Goal: Obtain resource: Download file/media

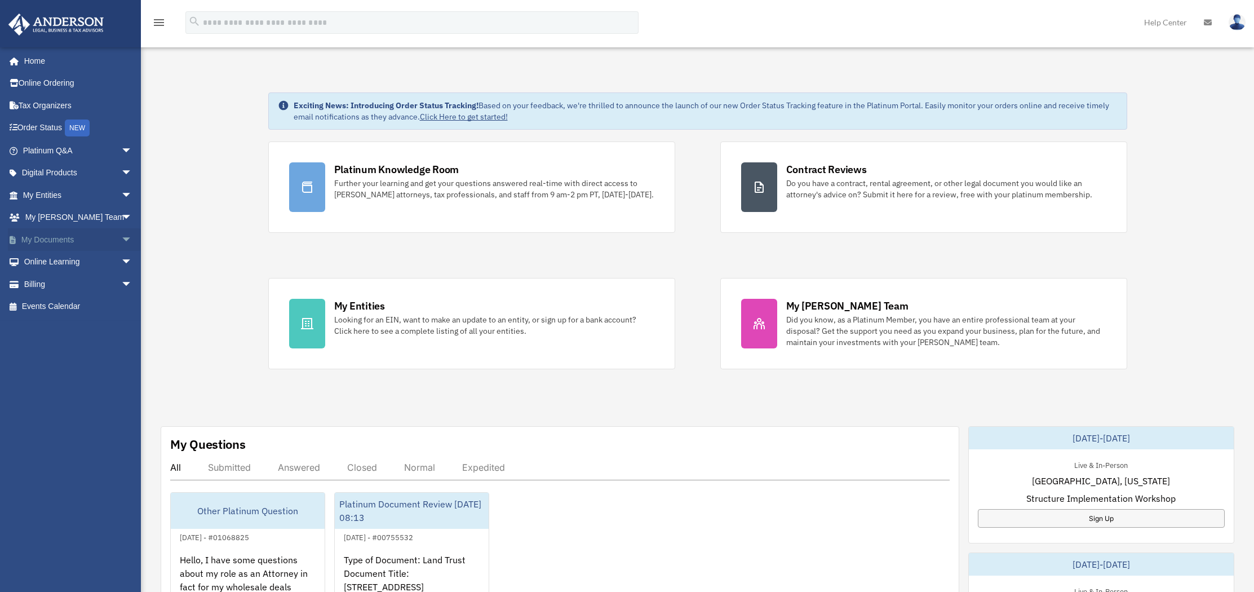
click at [66, 241] on link "My Documents arrow_drop_down" at bounding box center [78, 239] width 141 height 23
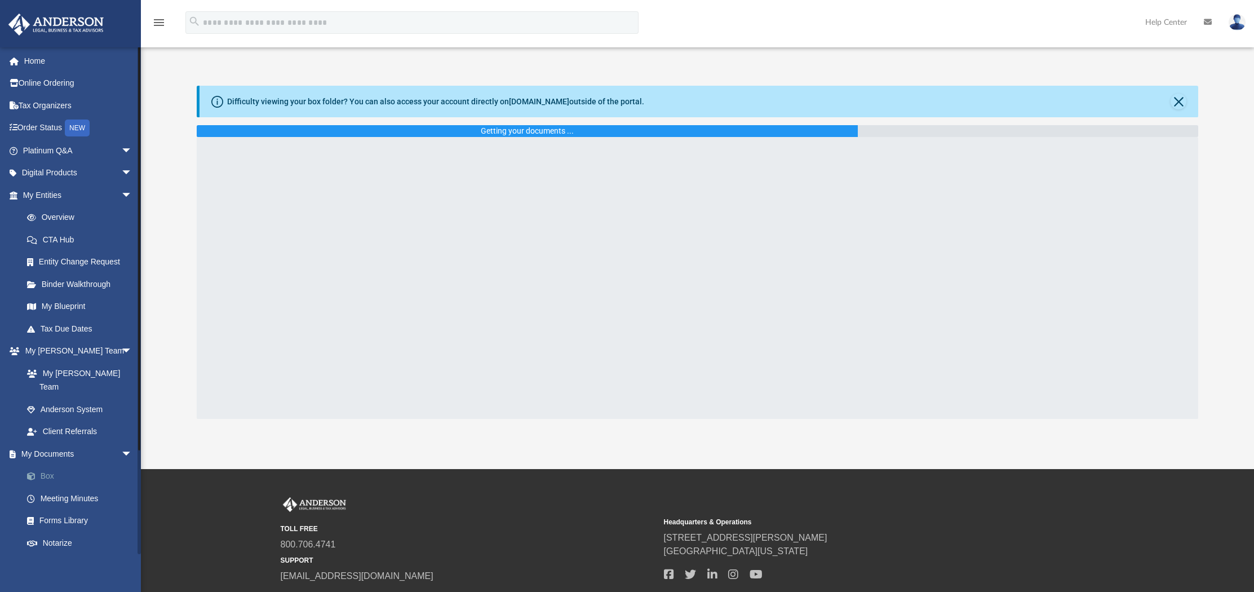
click at [47, 465] on link "Box" at bounding box center [83, 476] width 134 height 23
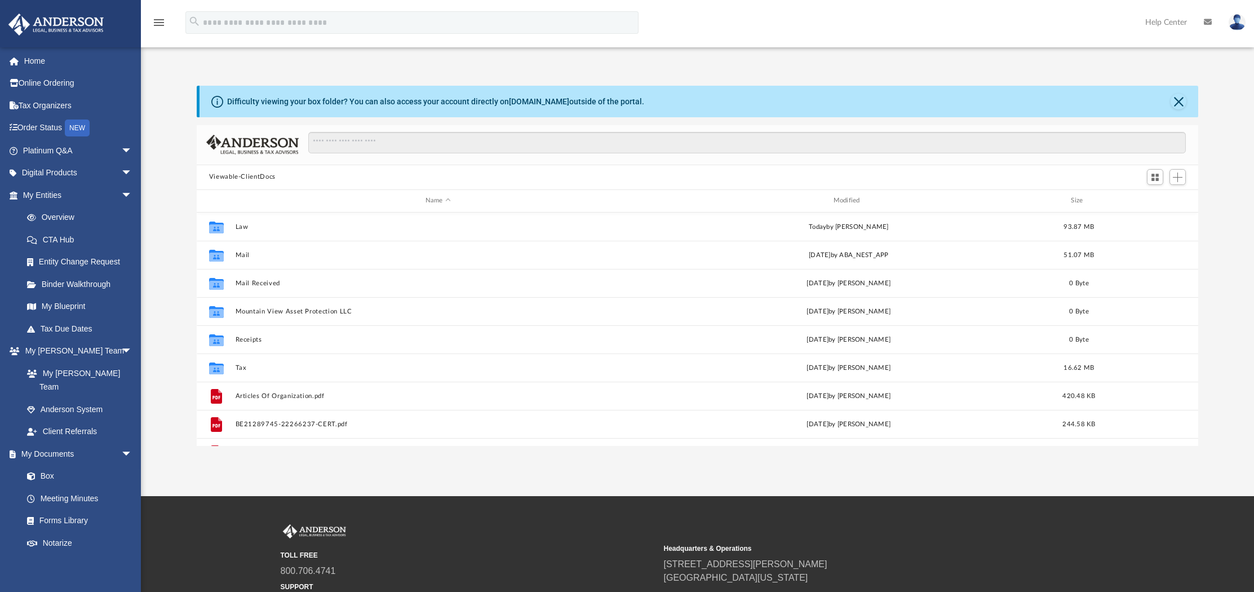
scroll to position [247, 993]
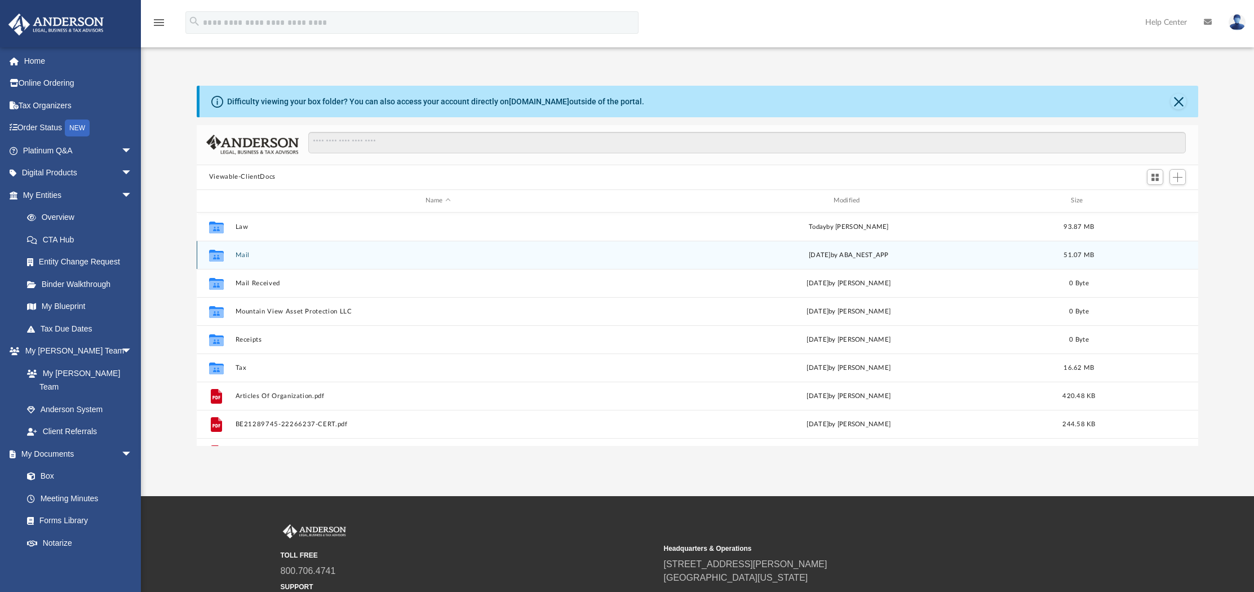
click at [241, 255] on button "Mail" at bounding box center [438, 254] width 406 height 7
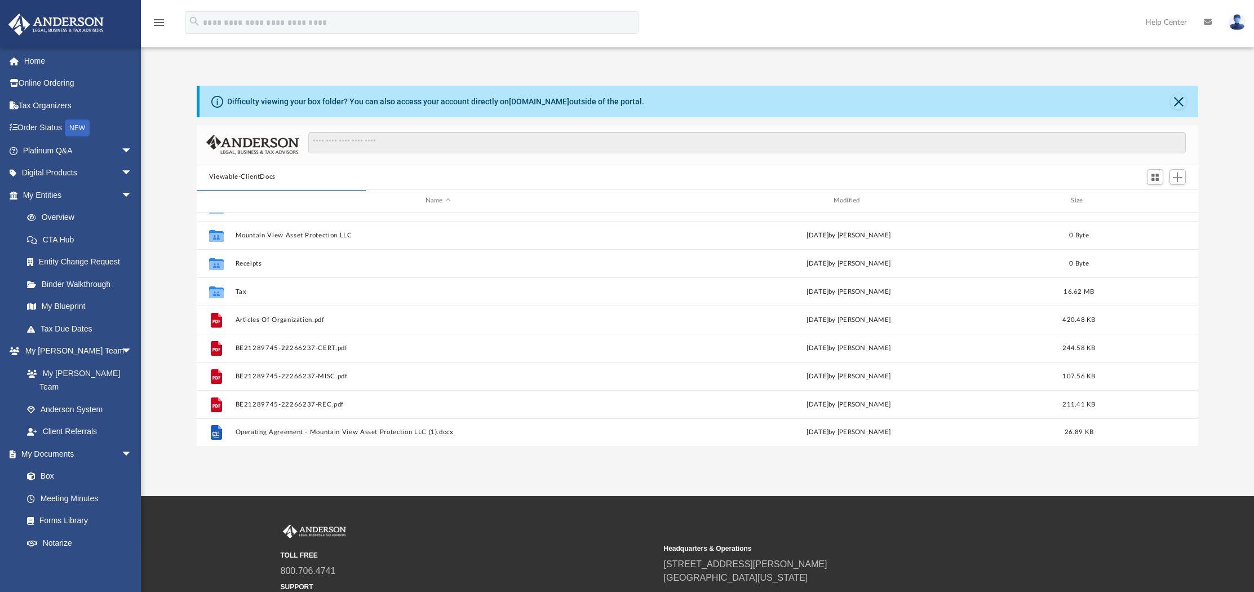
scroll to position [0, 0]
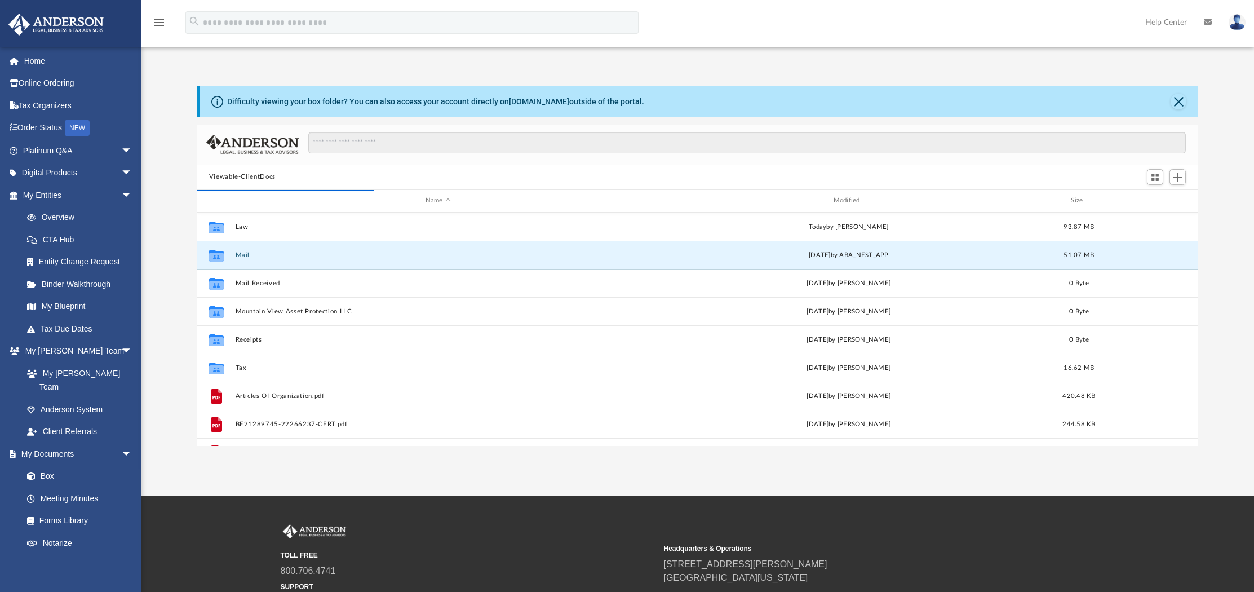
click at [242, 254] on button "Mail" at bounding box center [438, 254] width 406 height 7
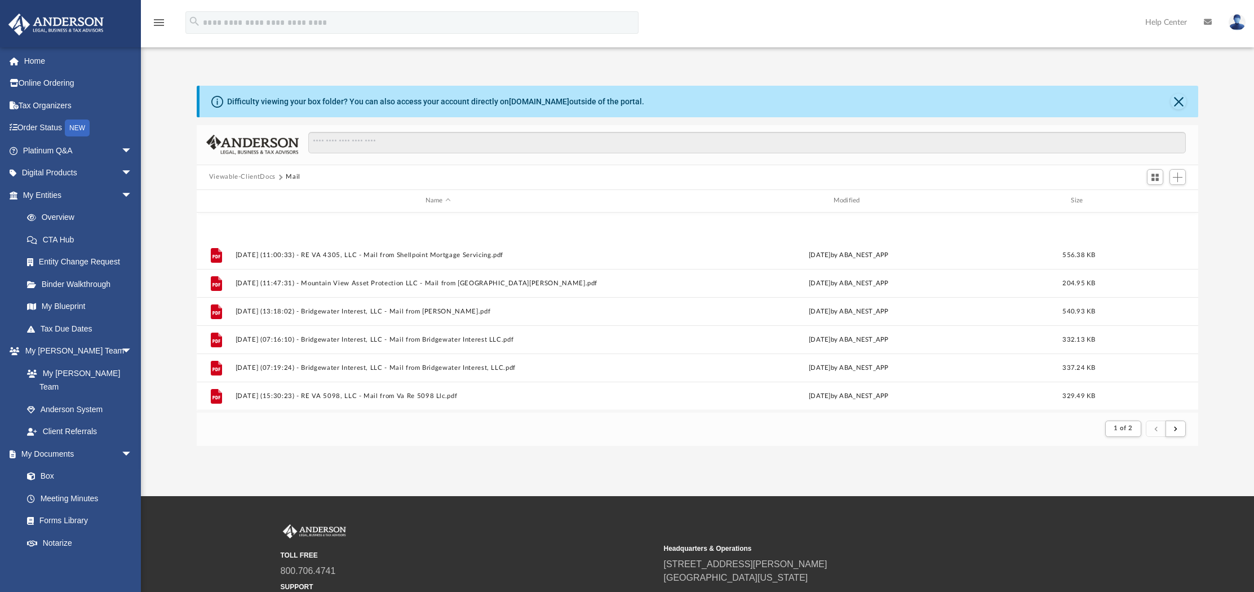
scroll to position [1210, 0]
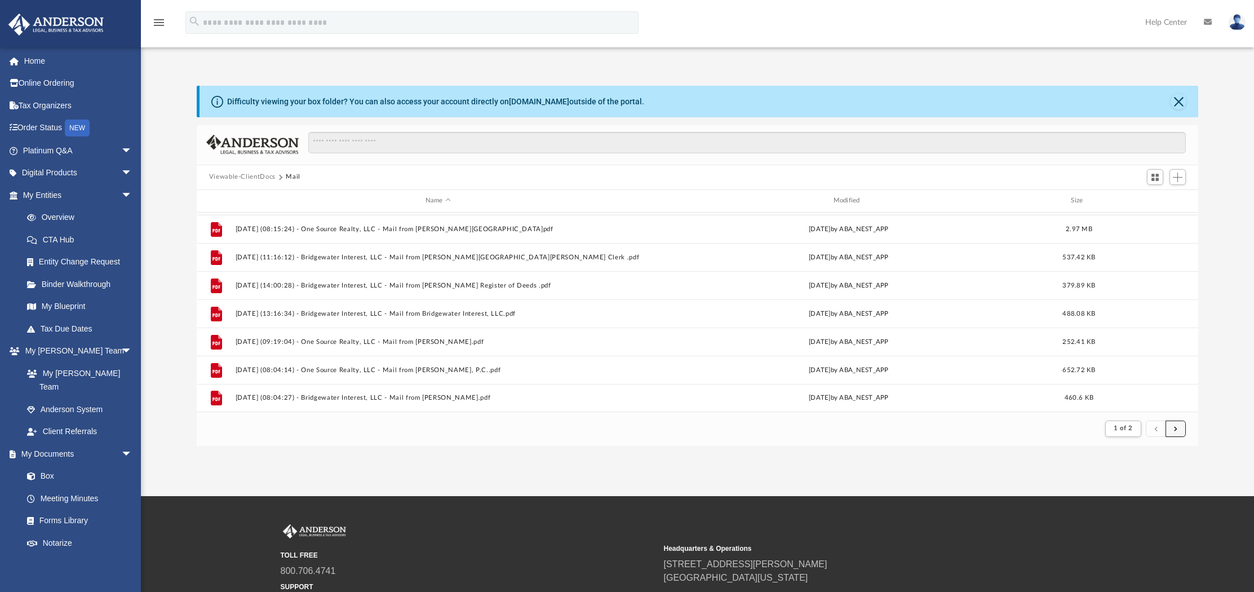
click at [1175, 427] on span "submit" at bounding box center [1175, 428] width 3 height 6
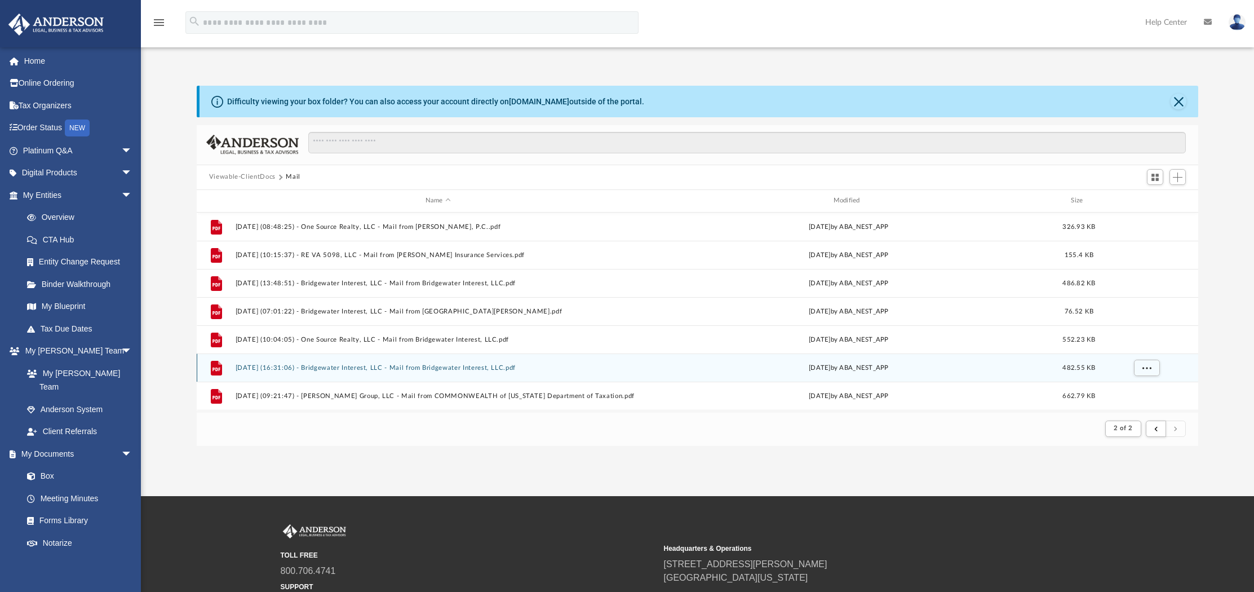
scroll to position [477, 0]
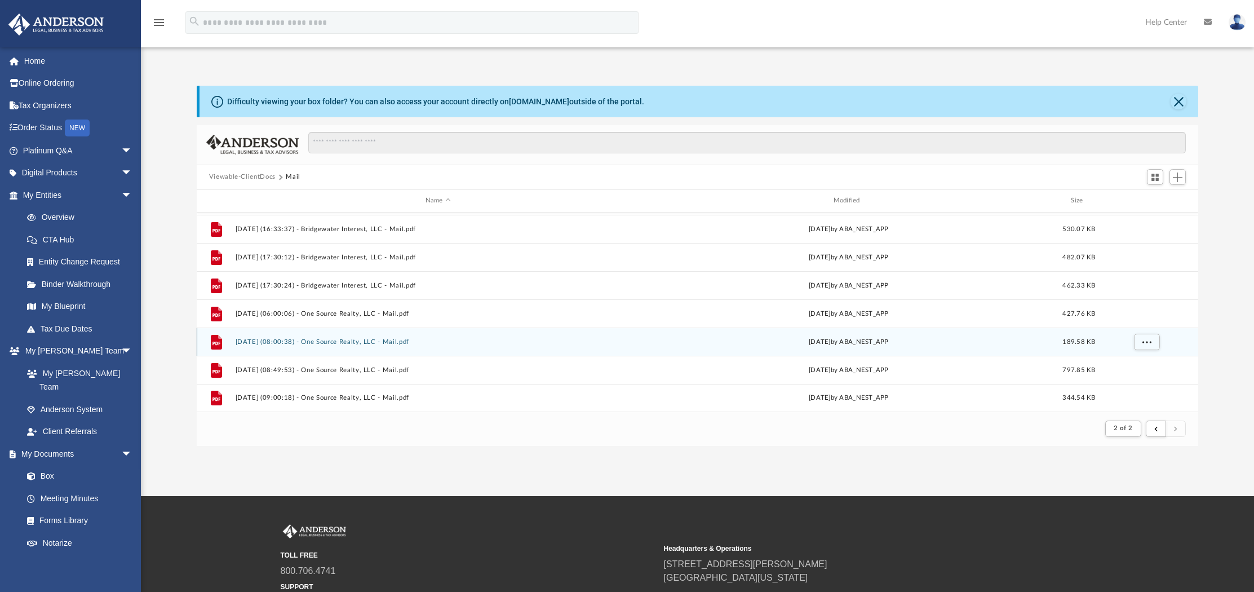
click at [389, 346] on div "File [DATE] (08:00:38) - One Source Realty, LLC - Mail.pdf [DATE] by ABA_NEST_A…" at bounding box center [698, 341] width 1002 height 28
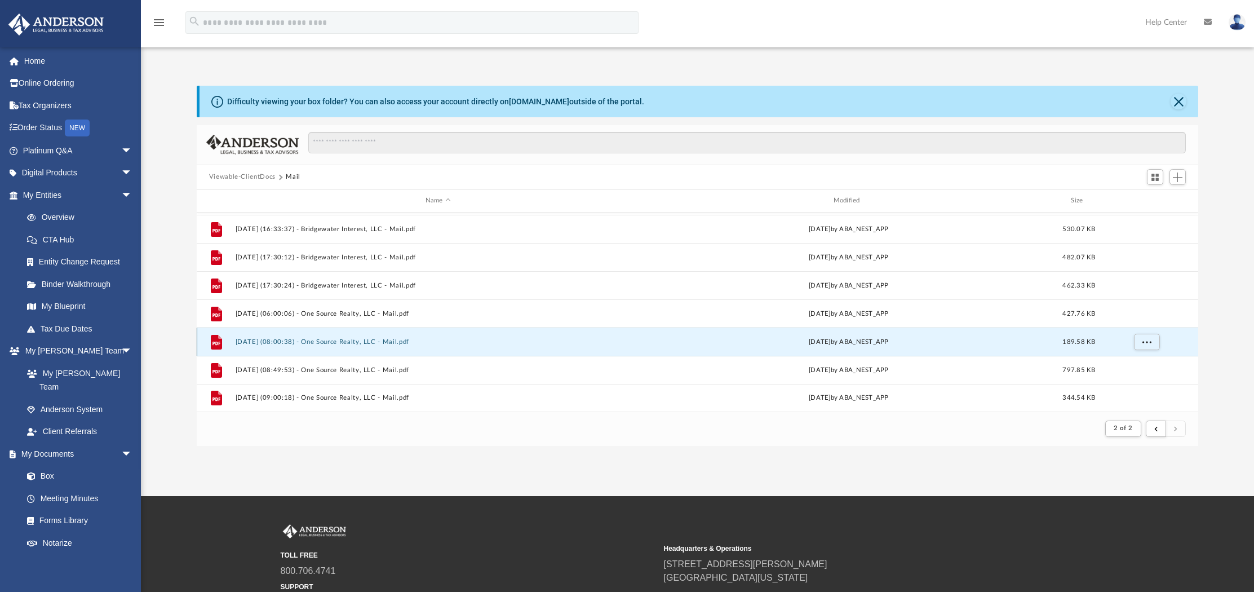
click at [391, 342] on button "[DATE] (08:00:38) - One Source Realty, LLC - Mail.pdf" at bounding box center [438, 341] width 406 height 7
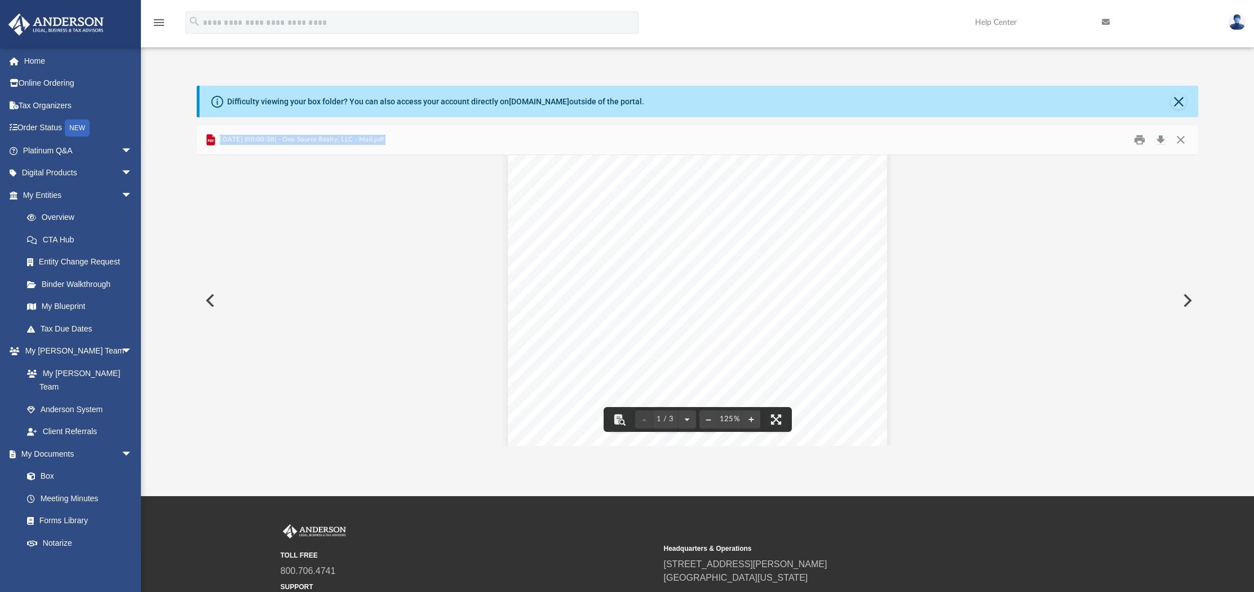
scroll to position [0, 0]
click at [1181, 138] on button "Close" at bounding box center [1181, 139] width 20 height 17
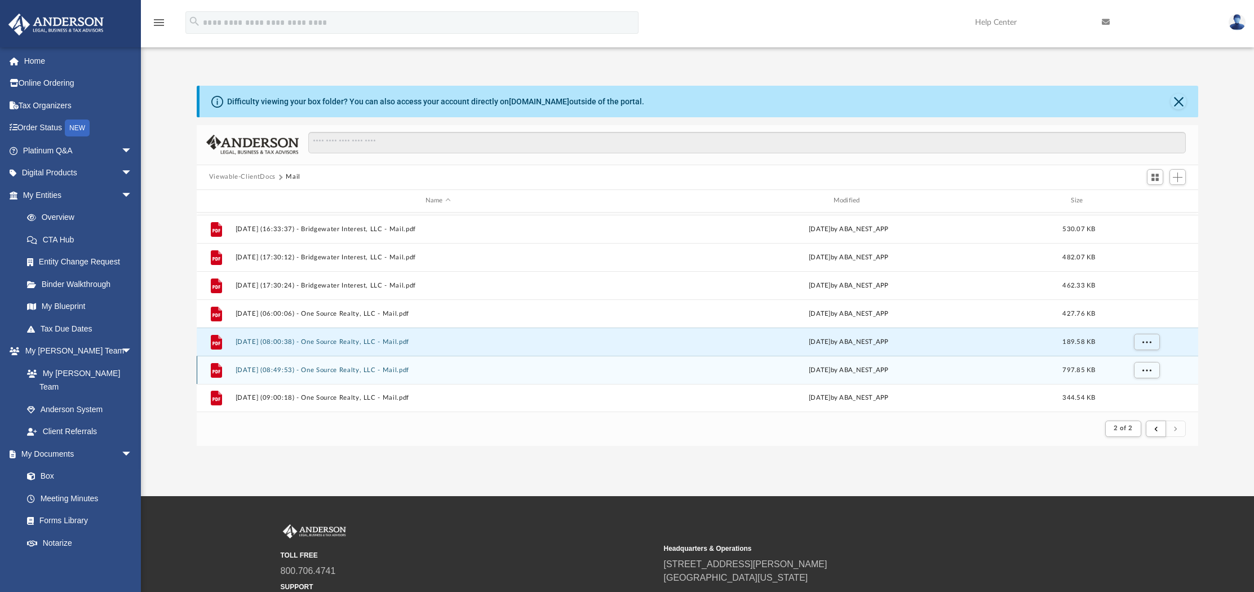
click at [402, 370] on button "[DATE] (08:49:53) - One Source Realty, LLC - Mail.pdf" at bounding box center [438, 369] width 406 height 7
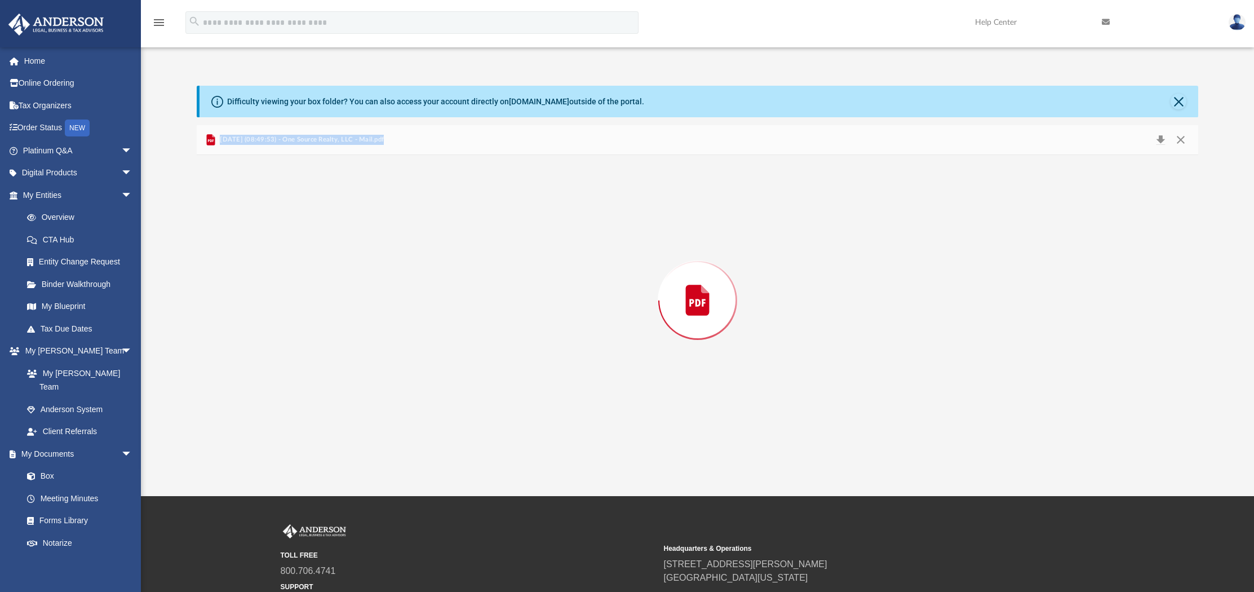
click at [402, 370] on div "Preview" at bounding box center [698, 300] width 1002 height 291
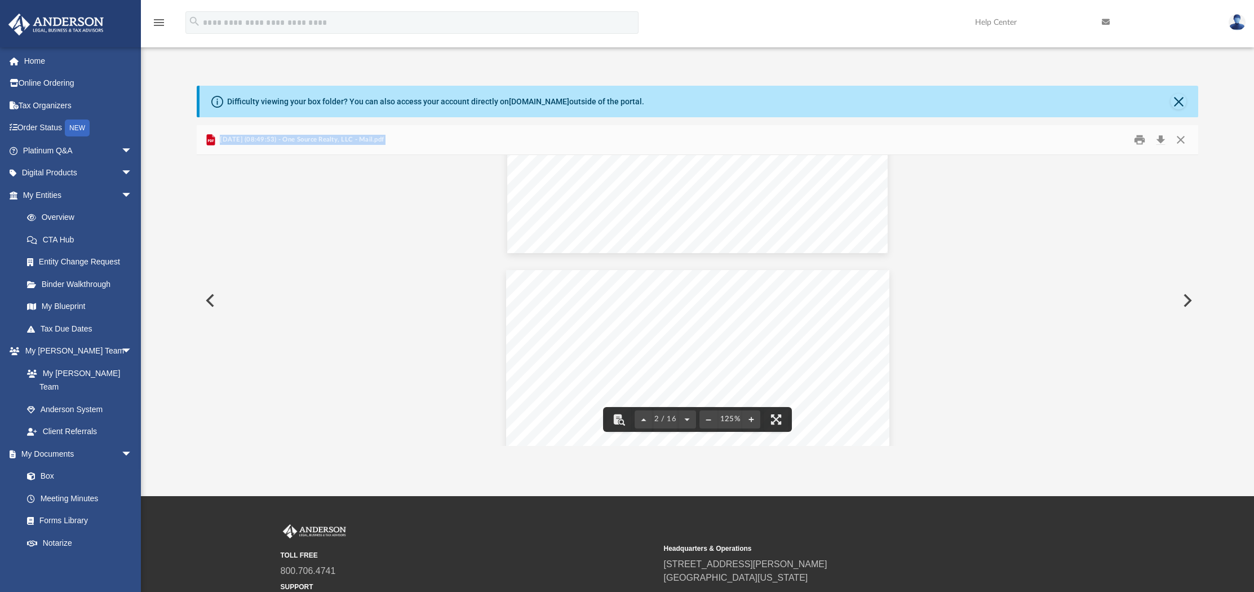
scroll to position [932, 0]
click at [1180, 138] on button "Close" at bounding box center [1181, 139] width 20 height 17
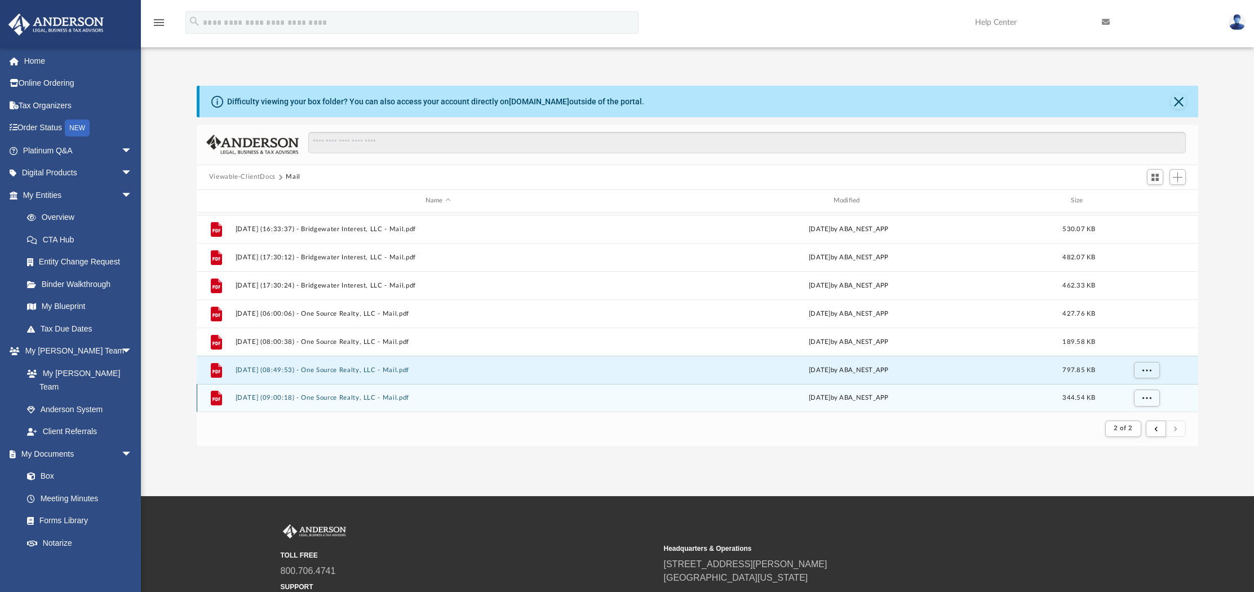
click at [356, 396] on button "[DATE] (09:00:18) - One Source Realty, LLC - Mail.pdf" at bounding box center [438, 397] width 406 height 7
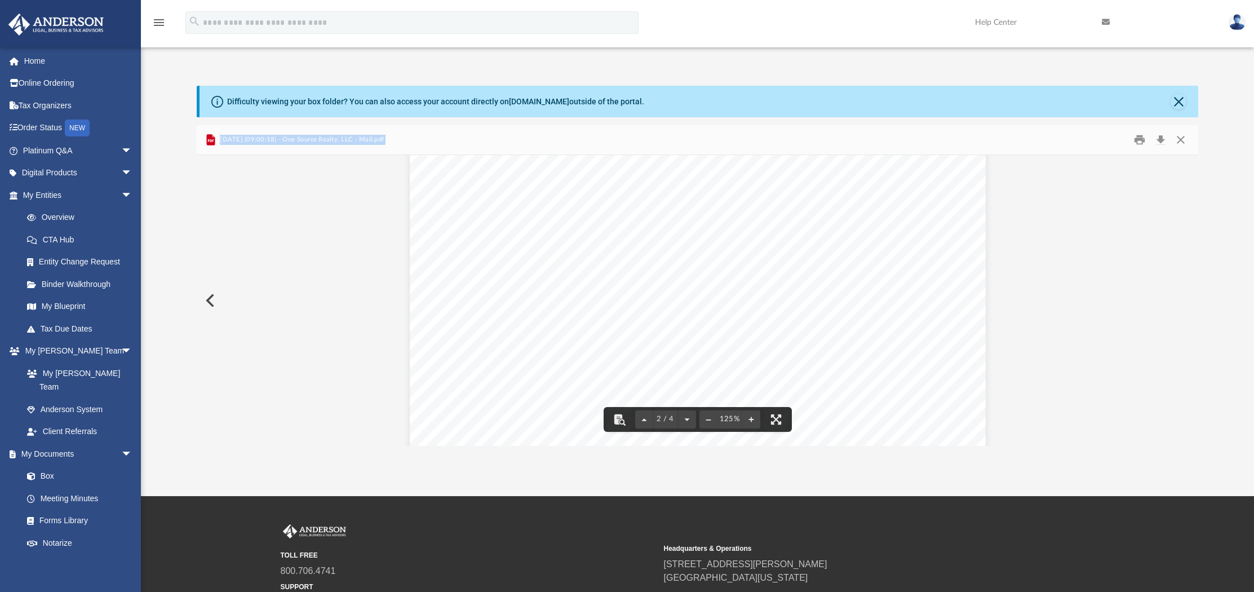
scroll to position [898, 0]
click at [1184, 139] on button "Close" at bounding box center [1181, 139] width 20 height 17
